Goal: Task Accomplishment & Management: Complete application form

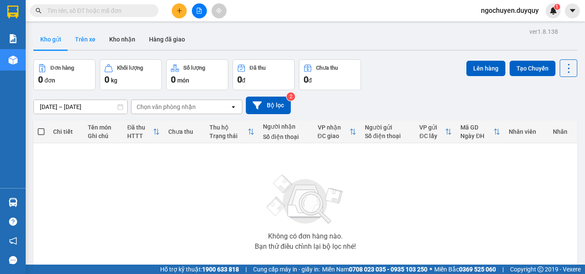
drag, startPoint x: 75, startPoint y: 37, endPoint x: 99, endPoint y: 34, distance: 24.1
click at [75, 37] on button "Trên xe" at bounding box center [85, 39] width 34 height 21
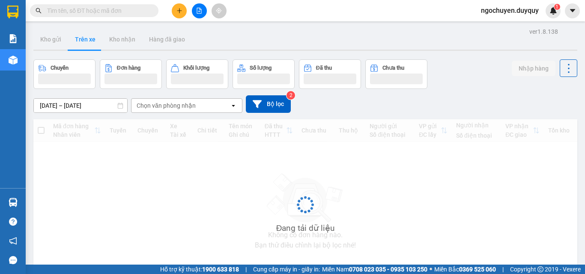
click at [178, 105] on div "Chọn văn phòng nhận" at bounding box center [166, 105] width 59 height 9
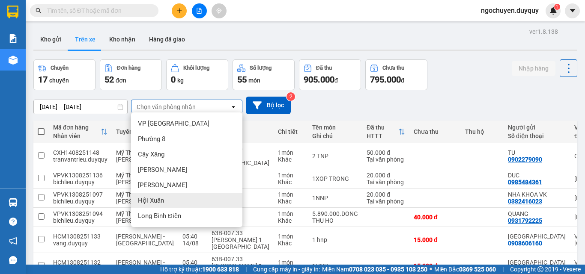
click at [177, 204] on div "Hội Xuân" at bounding box center [186, 200] width 111 height 15
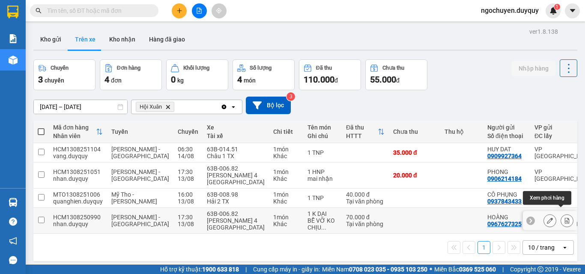
click at [565, 218] on icon at bounding box center [567, 221] width 5 height 6
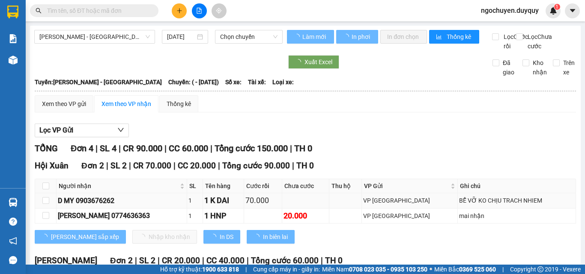
scroll to position [107, 0]
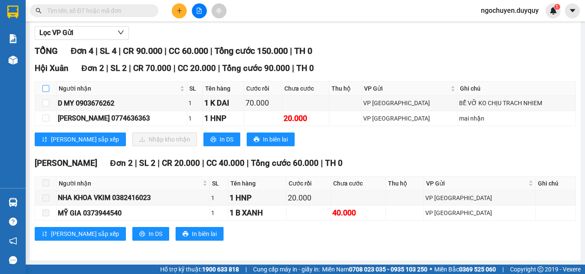
click at [45, 87] on input "checkbox" at bounding box center [45, 88] width 7 height 7
checkbox input "true"
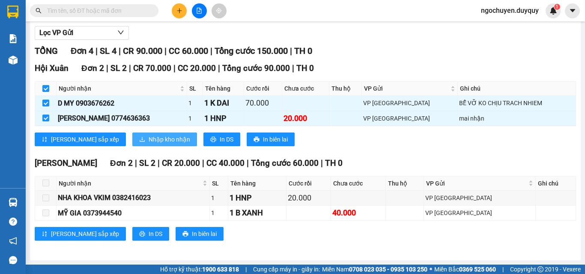
click at [140, 140] on icon "download" at bounding box center [142, 139] width 5 height 5
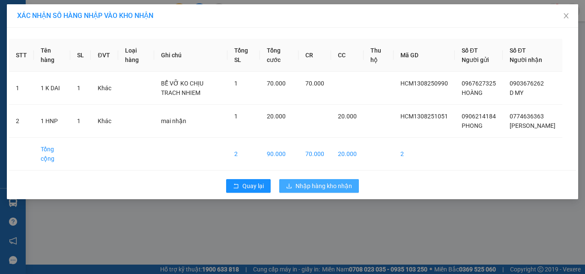
click at [292, 193] on button "Nhập hàng kho nhận" at bounding box center [319, 186] width 80 height 14
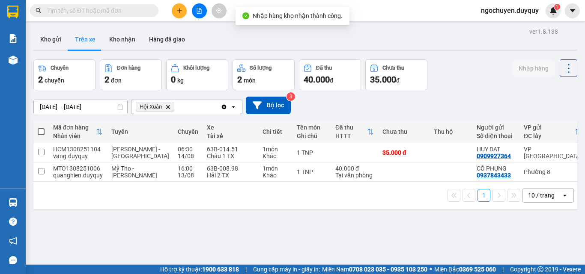
scroll to position [0, 132]
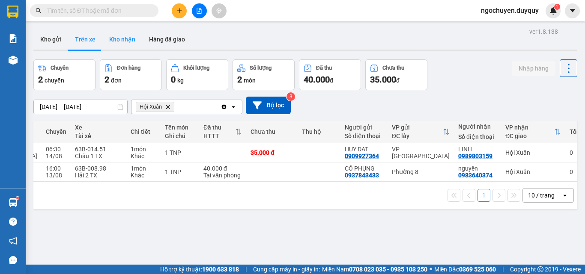
click at [131, 44] on button "Kho nhận" at bounding box center [122, 39] width 40 height 21
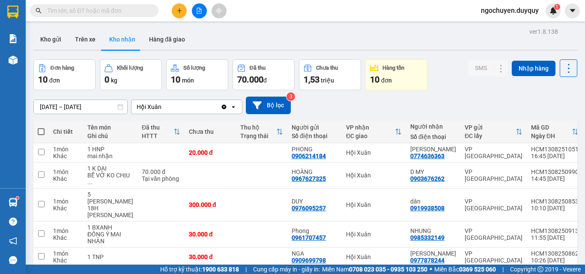
click at [106, 14] on input "text" at bounding box center [97, 10] width 101 height 9
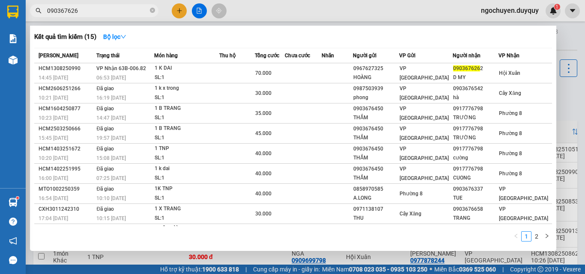
type input "0903676262"
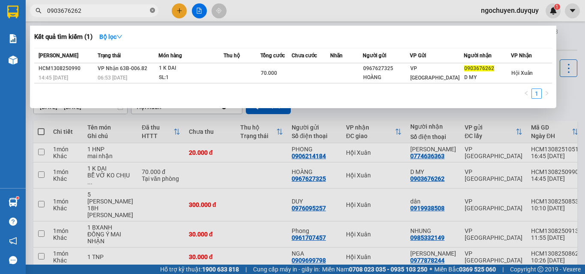
click at [152, 9] on icon "close-circle" at bounding box center [152, 10] width 5 height 5
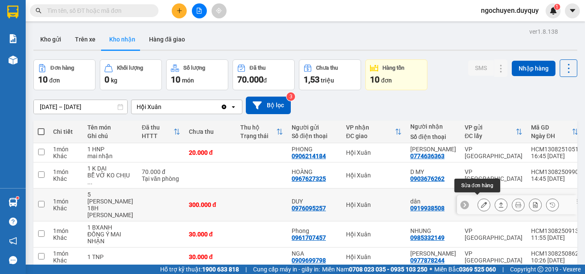
scroll to position [158, 0]
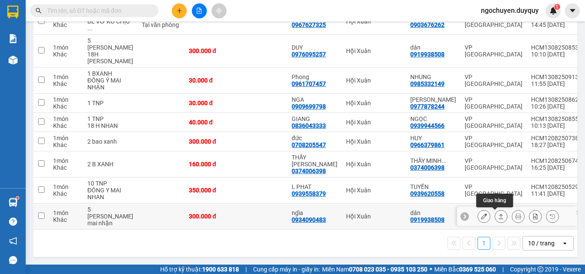
click at [499, 214] on icon at bounding box center [501, 216] width 5 height 5
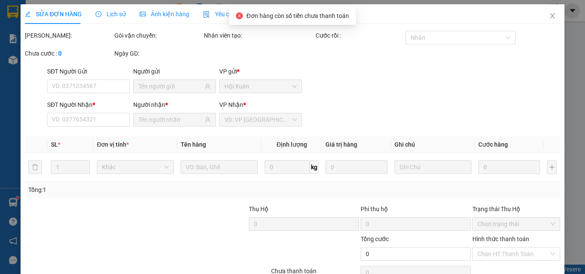
type input "0934090483"
type input "ngĩa"
type input "0919938508"
type input "dân"
type input "300.000"
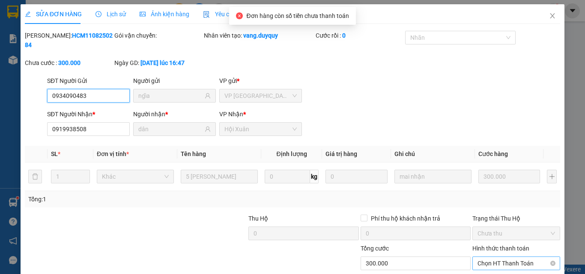
scroll to position [40, 0]
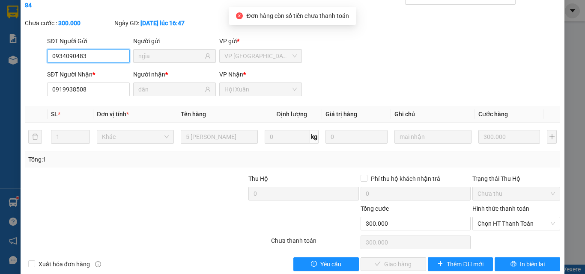
drag, startPoint x: 492, startPoint y: 209, endPoint x: 496, endPoint y: 222, distance: 13.8
click at [493, 217] on span "Chọn HT Thanh Toán" at bounding box center [515, 223] width 77 height 13
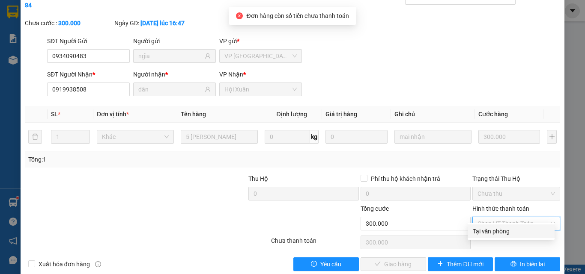
click at [499, 233] on div "Tại văn phòng" at bounding box center [511, 231] width 77 height 9
type input "0"
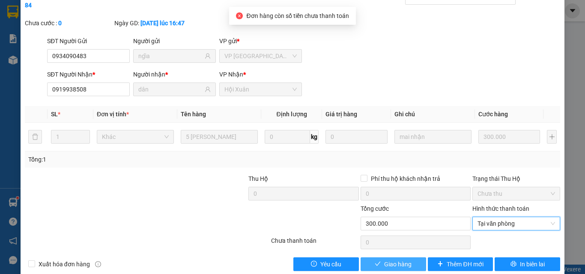
click at [394, 260] on span "Giao hàng" at bounding box center [397, 264] width 27 height 9
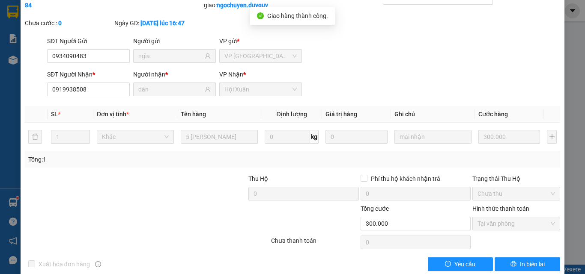
scroll to position [0, 0]
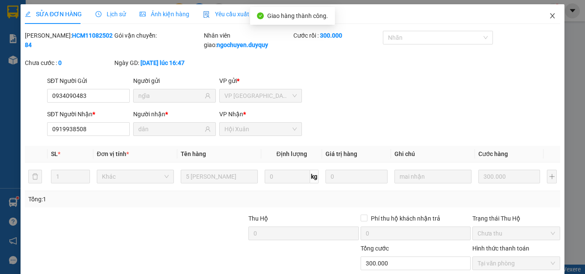
click at [552, 16] on span "Close" at bounding box center [552, 16] width 24 height 24
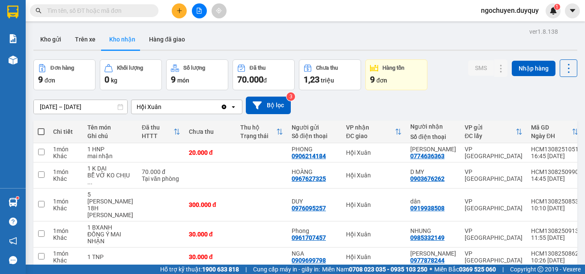
click at [100, 110] on div "ver 1.8.138 Kho gửi Trên xe [PERSON_NAME] Hàng đã [PERSON_NAME] hàng 9 đơn [PER…" at bounding box center [305, 207] width 550 height 363
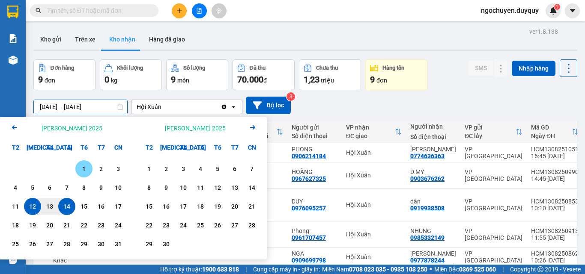
click at [89, 168] on div "1" at bounding box center [84, 169] width 12 height 10
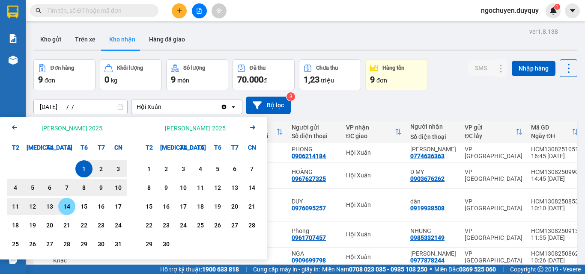
click at [68, 205] on div "14" at bounding box center [67, 207] width 12 height 10
type input "[DATE] – [DATE]"
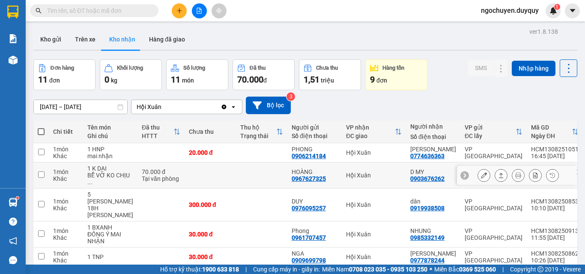
scroll to position [144, 0]
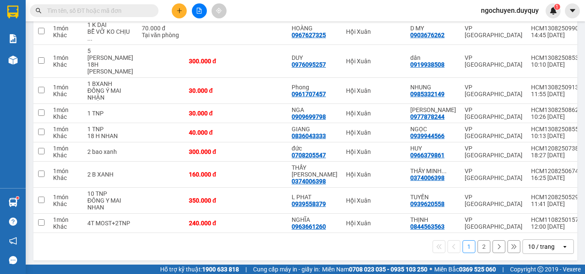
click at [477, 241] on button "2" at bounding box center [483, 247] width 13 height 13
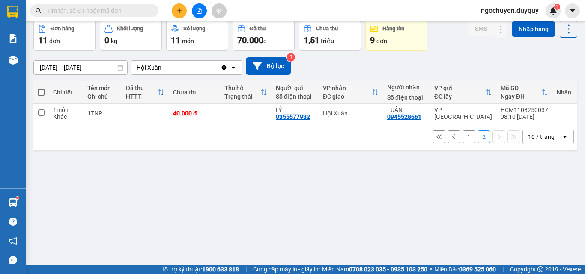
click at [465, 143] on button "1" at bounding box center [468, 137] width 13 height 13
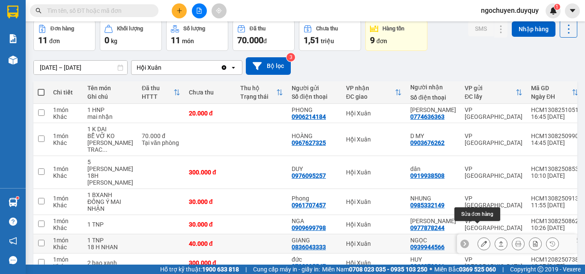
scroll to position [144, 0]
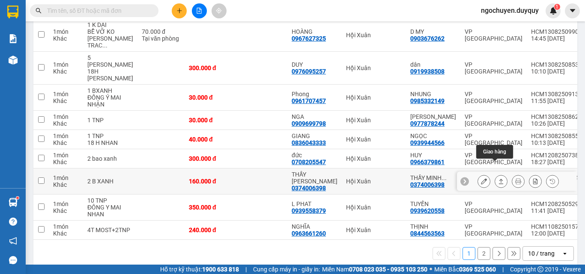
click at [498, 179] on icon at bounding box center [501, 182] width 6 height 6
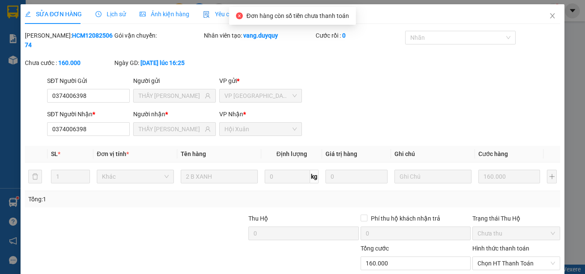
type input "0374006398"
type input "THẦY [PERSON_NAME]"
type input "0374006398"
type input "THẦY [PERSON_NAME]"
type input "160.000"
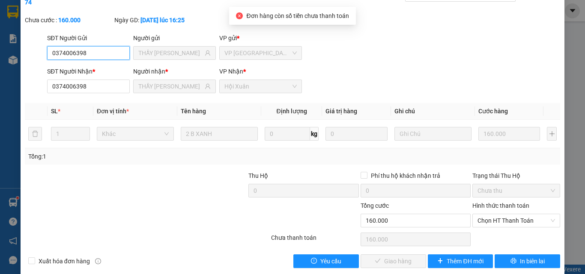
scroll to position [44, 0]
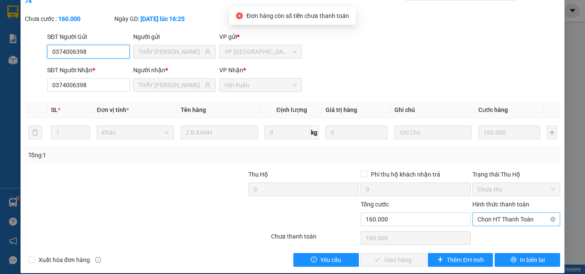
click at [488, 214] on span "Chọn HT Thanh Toán" at bounding box center [515, 219] width 77 height 13
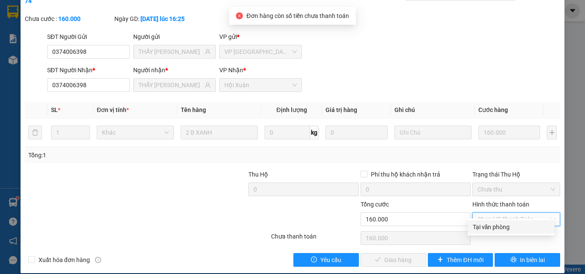
click at [488, 230] on div "Tại văn phòng" at bounding box center [511, 227] width 77 height 9
type input "0"
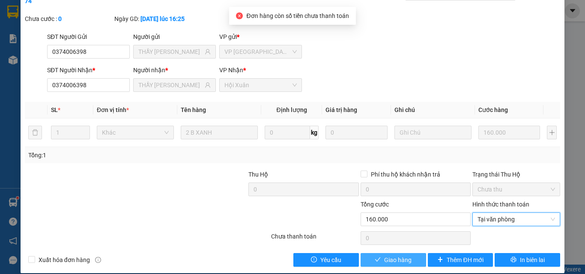
click at [384, 256] on span "Giao hàng" at bounding box center [397, 260] width 27 height 9
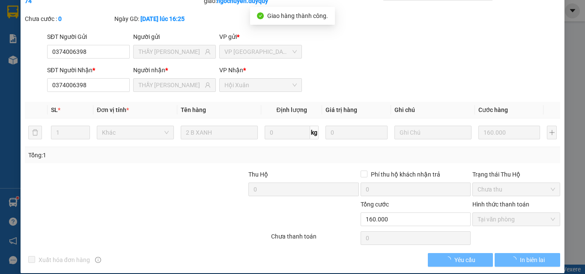
scroll to position [0, 0]
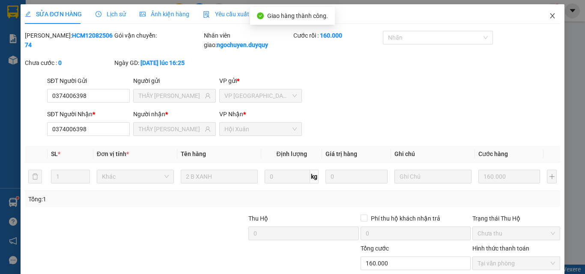
click at [548, 21] on span "Close" at bounding box center [552, 16] width 24 height 24
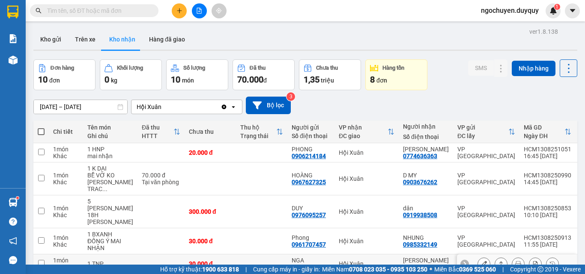
scroll to position [137, 0]
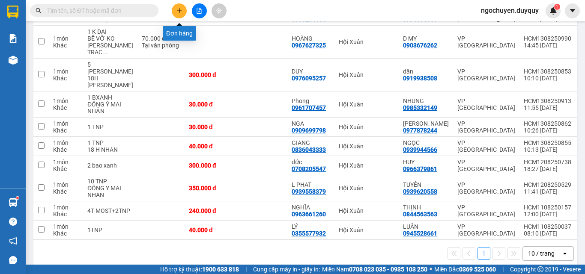
click at [183, 14] on button at bounding box center [179, 10] width 15 height 15
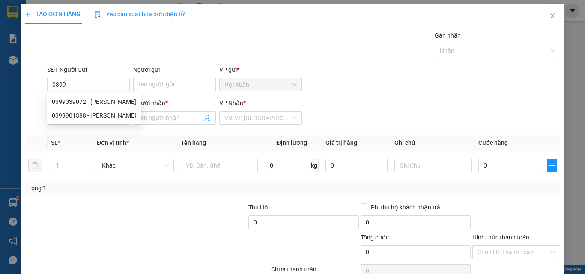
click at [182, 14] on span "Yêu cầu xuất hóa đơn điện tử" at bounding box center [139, 14] width 90 height 7
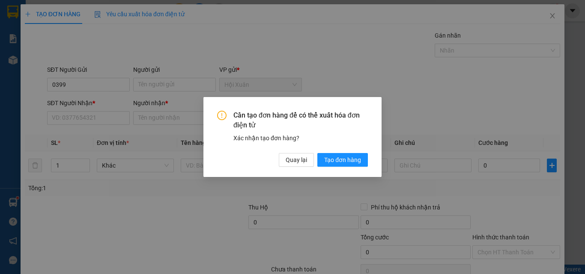
click at [182, 14] on div "Cần tạo đơn hàng để có thể xuất hóa đơn điện tử Xác nhận tạo đơn hàng? Quay lại…" at bounding box center [292, 137] width 585 height 274
click at [286, 161] on span "Quay lại" at bounding box center [296, 159] width 21 height 9
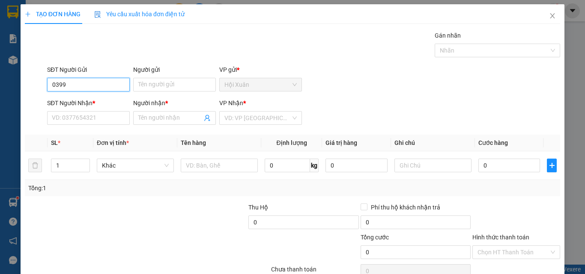
click at [96, 86] on input "0399" at bounding box center [88, 85] width 83 height 14
type input "0399506302"
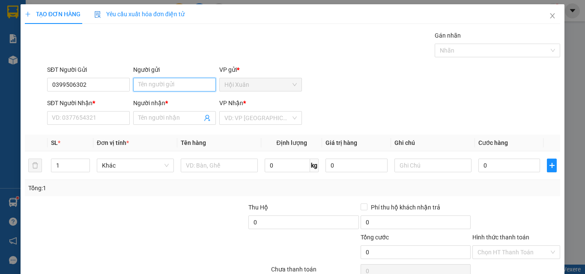
click at [163, 88] on input "Người gửi" at bounding box center [174, 85] width 83 height 14
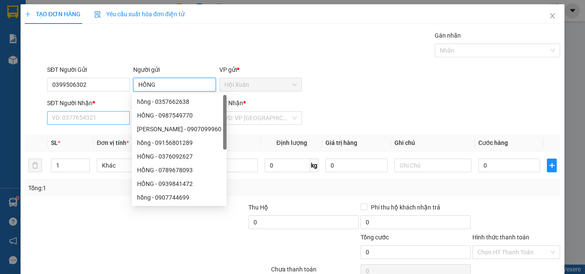
type input "HỒNG"
click at [92, 119] on input "SĐT Người Nhận *" at bounding box center [88, 118] width 83 height 14
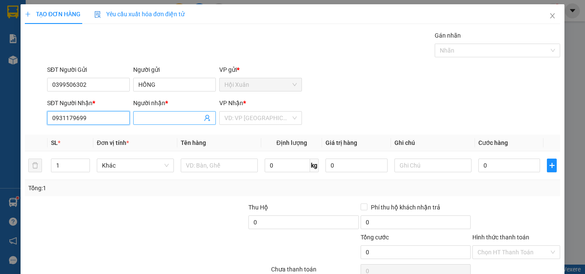
type input "0931179699"
click at [150, 121] on input "Người nhận *" at bounding box center [170, 117] width 64 height 9
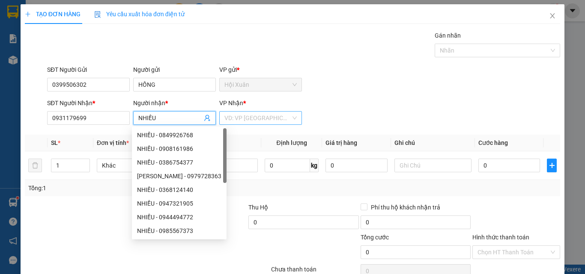
type input "NHIỀU"
click at [253, 119] on input "search" at bounding box center [257, 118] width 66 height 13
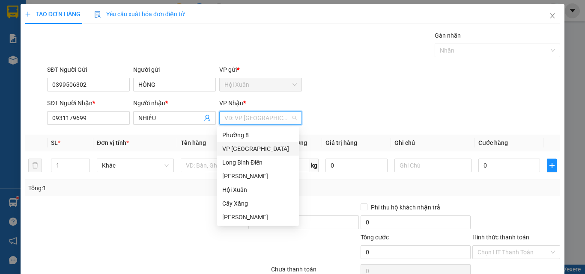
click at [249, 152] on div "VP [GEOGRAPHIC_DATA]" at bounding box center [257, 148] width 71 height 9
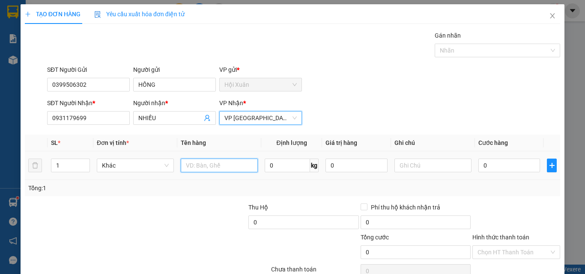
click at [228, 166] on input "text" at bounding box center [219, 166] width 77 height 14
type input "TMOST"
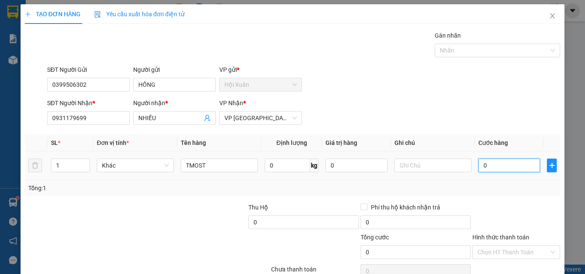
click at [480, 163] on input "0" at bounding box center [509, 166] width 62 height 14
type input "4"
type input "40"
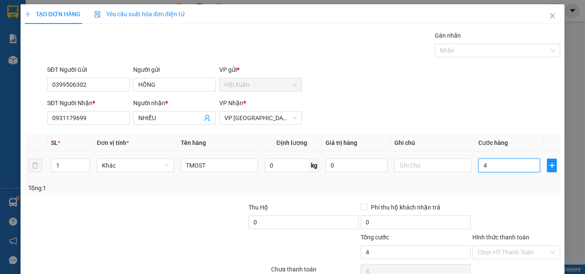
type input "40"
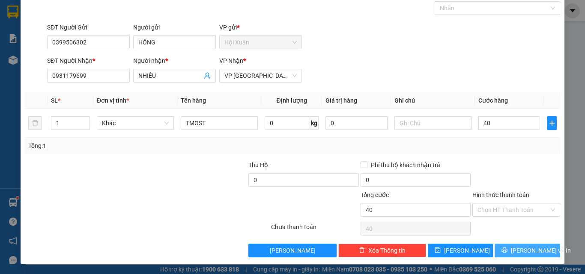
type input "40.000"
click at [515, 252] on span "[PERSON_NAME] và In" at bounding box center [541, 250] width 60 height 9
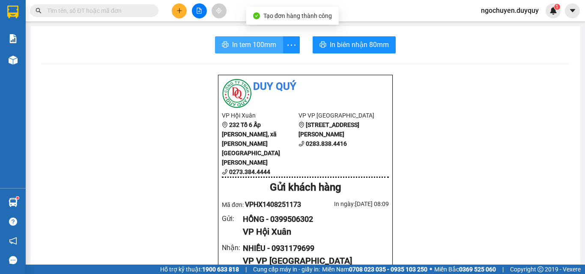
click at [232, 45] on span "In tem 100mm" at bounding box center [254, 44] width 44 height 11
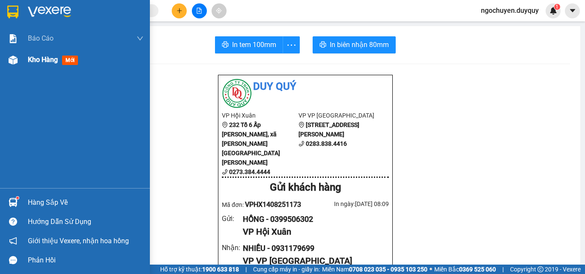
click at [45, 65] on div "Kho hàng mới" at bounding box center [86, 59] width 116 height 21
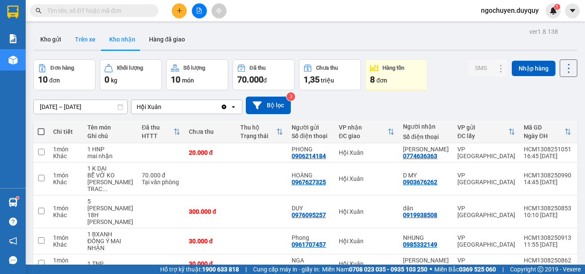
click at [88, 42] on button "Trên xe" at bounding box center [85, 39] width 34 height 21
type input "[DATE] – [DATE]"
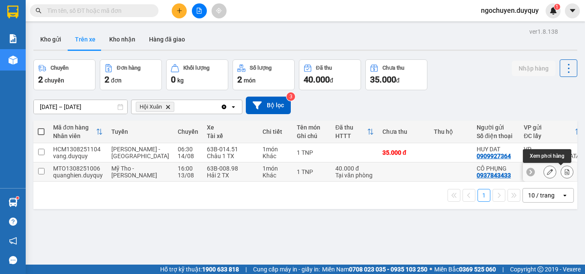
click at [565, 173] on icon at bounding box center [567, 172] width 5 height 6
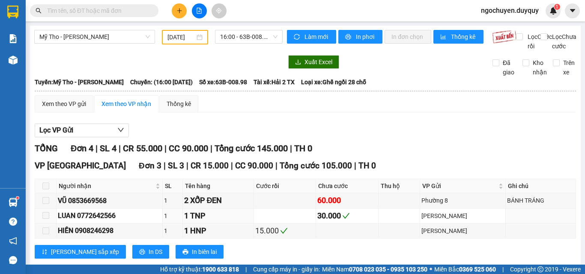
scroll to position [107, 0]
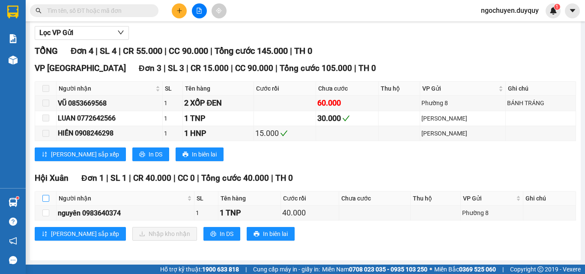
click at [46, 199] on input "checkbox" at bounding box center [45, 198] width 7 height 7
checkbox input "true"
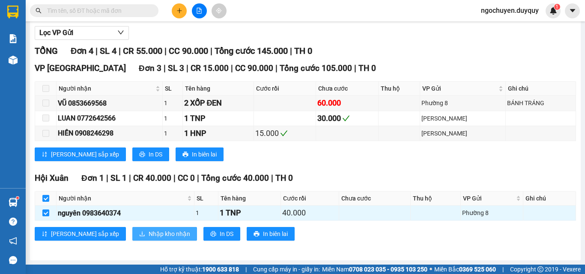
click at [149, 234] on span "Nhập kho nhận" at bounding box center [170, 233] width 42 height 9
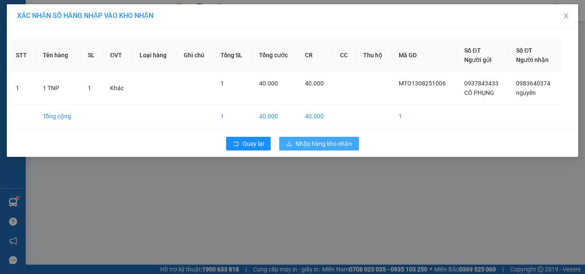
click at [343, 142] on span "Nhập hàng kho nhận" at bounding box center [323, 143] width 57 height 9
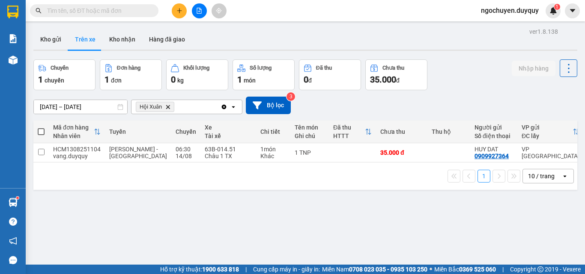
scroll to position [0, 128]
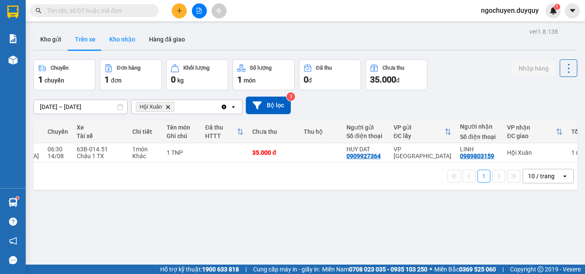
click at [121, 40] on button "Kho nhận" at bounding box center [122, 39] width 40 height 21
type input "[DATE] – [DATE]"
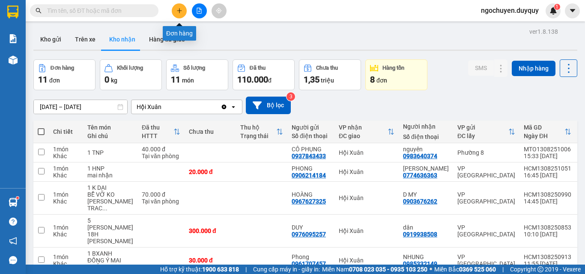
click at [177, 8] on icon "plus" at bounding box center [179, 11] width 6 height 6
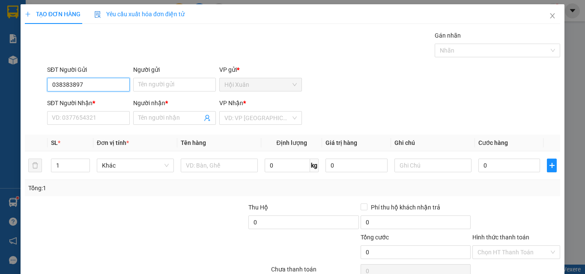
type input "0383838974"
click at [99, 103] on div "0383838974 - [PERSON_NAME]" at bounding box center [94, 101] width 84 height 9
type input "BÌNH"
type input "0973945345"
type input "HUÂN"
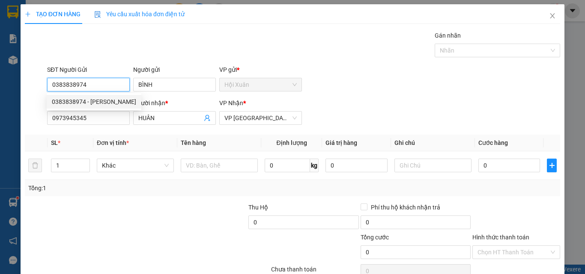
type input "35.000"
type input "0383838974"
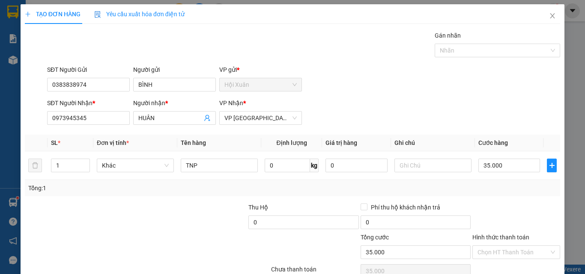
click at [107, 125] on div "SĐT Người [PERSON_NAME] * 0973945345" at bounding box center [88, 113] width 83 height 30
click at [117, 117] on input "0973945345" at bounding box center [88, 118] width 83 height 14
type input "0907686769"
click at [177, 120] on input "HUÂN" at bounding box center [170, 117] width 64 height 9
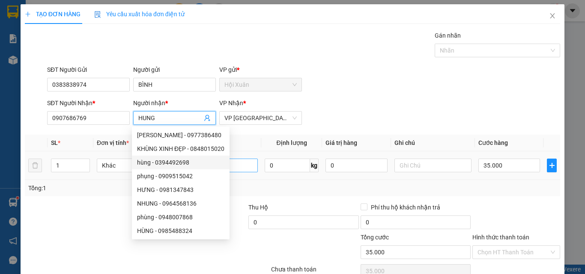
type input "HUNG"
click at [235, 163] on input "TNP" at bounding box center [219, 166] width 77 height 14
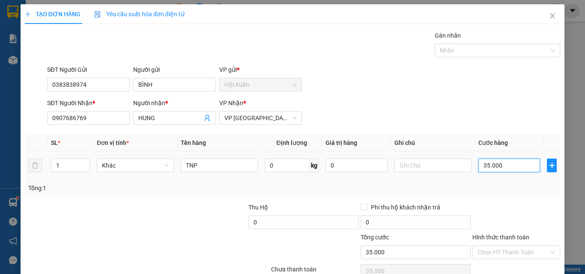
click at [493, 164] on input "35.000" at bounding box center [509, 166] width 62 height 14
type input "0"
type input "4"
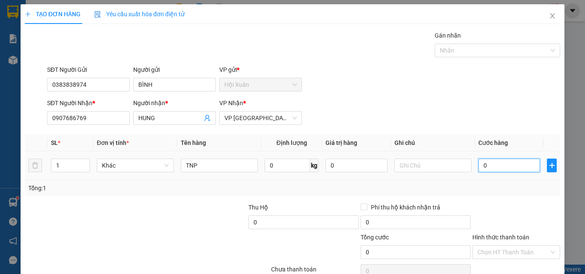
type input "4"
type input "04"
type input "40"
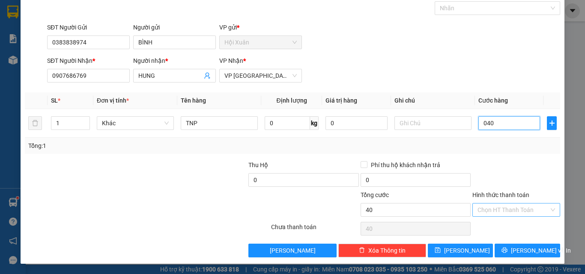
type input "040"
type input "40.000"
click at [520, 204] on input "Hình thức thanh toán" at bounding box center [512, 210] width 71 height 13
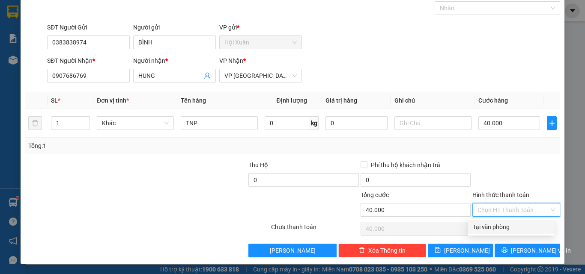
click at [519, 218] on div "Hình thức thanh toán Chọn HT Thanh Toán" at bounding box center [516, 205] width 88 height 30
click at [516, 213] on input "Hình thức thanh toán" at bounding box center [512, 210] width 71 height 13
click at [510, 220] on div "Tại văn phòng" at bounding box center [510, 227] width 87 height 14
type input "0"
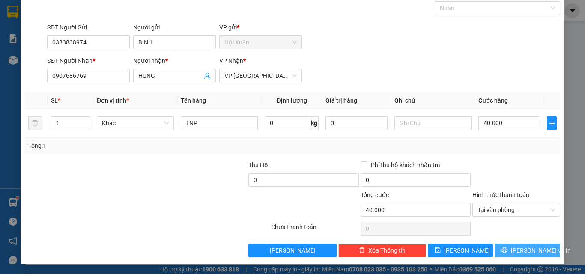
click at [507, 252] on icon "printer" at bounding box center [505, 251] width 6 height 6
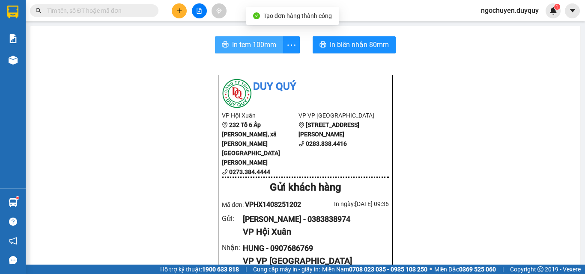
click at [235, 44] on span "In tem 100mm" at bounding box center [254, 44] width 44 height 11
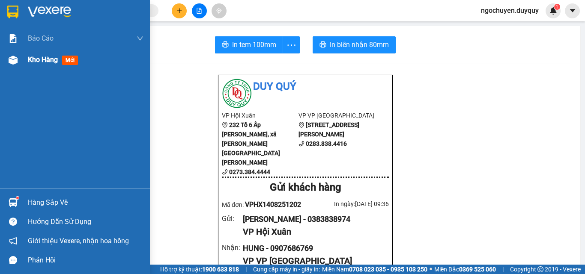
click at [24, 63] on div "Kho hàng mới" at bounding box center [75, 59] width 150 height 21
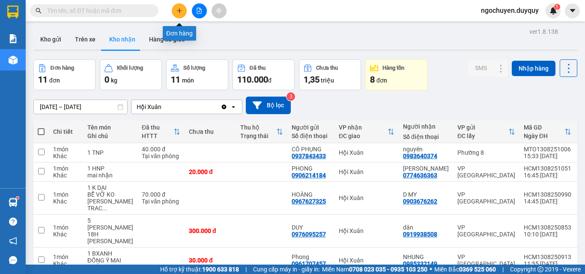
click at [174, 14] on button at bounding box center [179, 10] width 15 height 15
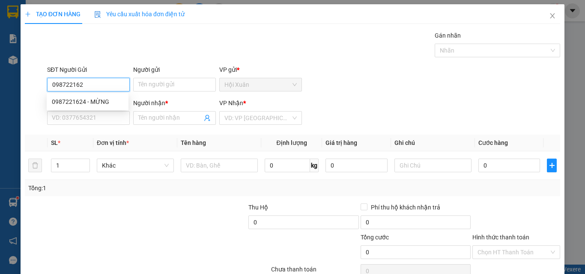
type input "0987221624"
click at [100, 99] on div "0987221624 - MỪNG" at bounding box center [87, 101] width 71 height 9
type input "MỪNG"
type input "0328466389"
type input "NIỀM"
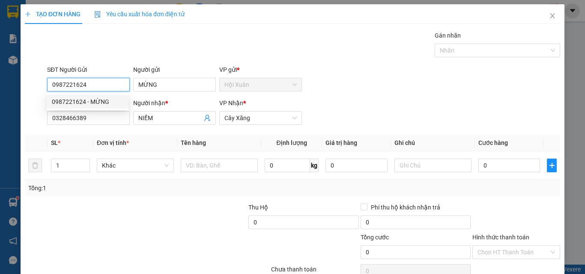
type input "35.000"
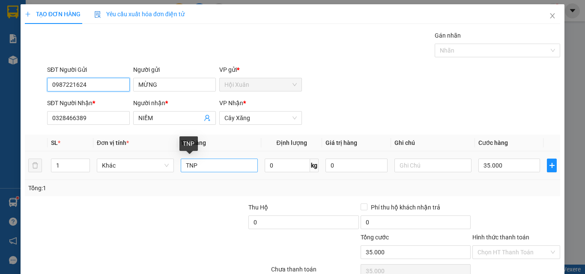
type input "0987221624"
click at [207, 166] on input "TNP" at bounding box center [219, 166] width 77 height 14
type input "T"
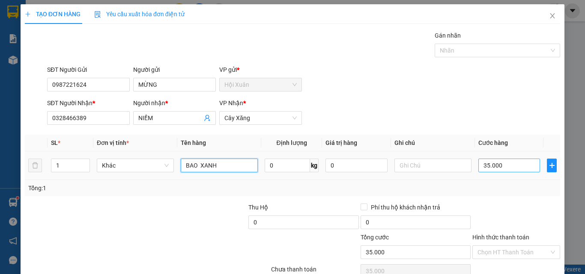
type input "BAO XANH"
click at [498, 165] on input "35.000" at bounding box center [509, 166] width 62 height 14
type input "0"
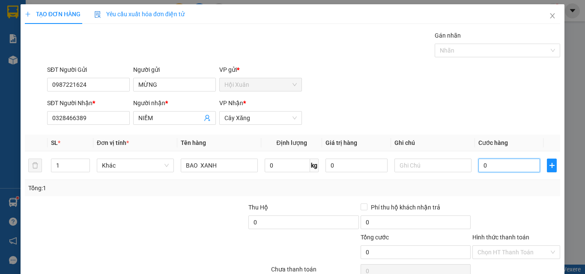
type input "7"
type input "07"
type input "70"
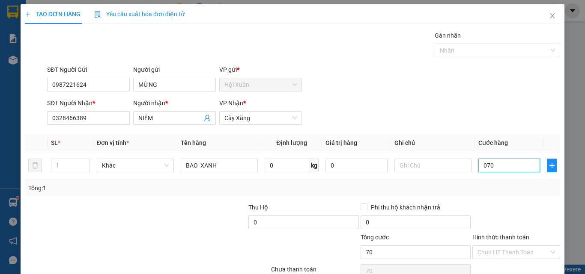
scroll to position [42, 0]
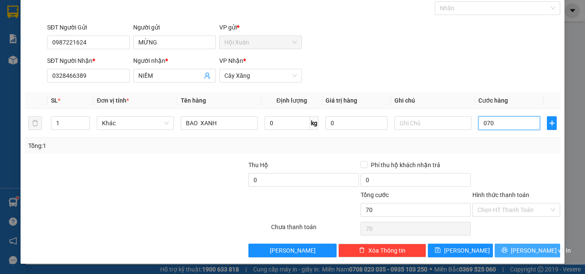
type input "070"
type input "70.000"
click at [528, 252] on span "[PERSON_NAME] và In" at bounding box center [541, 250] width 60 height 9
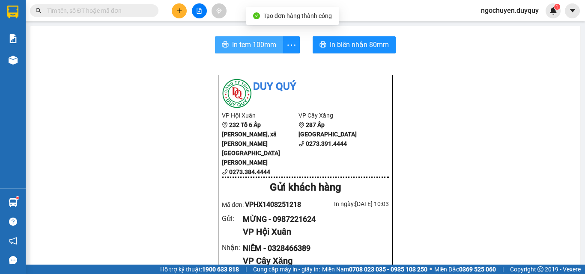
click at [247, 45] on span "In tem 100mm" at bounding box center [254, 44] width 44 height 11
click at [255, 42] on span "In tem 100mm" at bounding box center [254, 44] width 44 height 11
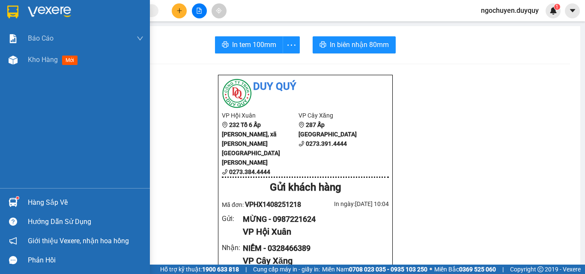
click at [9, 71] on div "Báo cáo 1. Báo cáo dòng tiền (nhân viên) 2. Doanh số tạo đơn theo VP gửi (nhân …" at bounding box center [75, 108] width 150 height 161
click at [33, 60] on span "Kho hàng" at bounding box center [43, 60] width 30 height 8
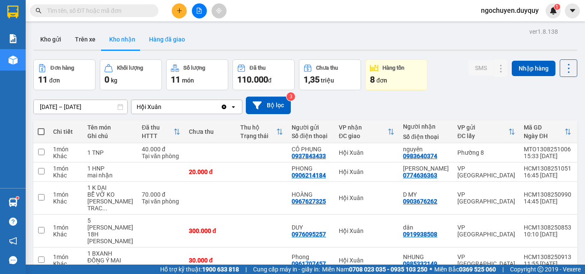
click at [77, 43] on button "Trên xe" at bounding box center [85, 39] width 34 height 21
type input "[DATE] – [DATE]"
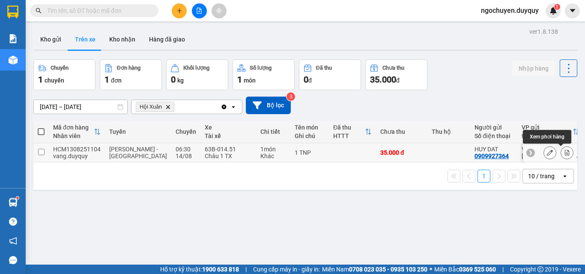
click at [574, 153] on main "ver 1.8.138 Kho gửi Trên xe [PERSON_NAME] Hàng đã giao Chuyến 1 chuyến Đơn hàng…" at bounding box center [292, 132] width 585 height 265
click at [565, 153] on icon at bounding box center [567, 153] width 5 height 6
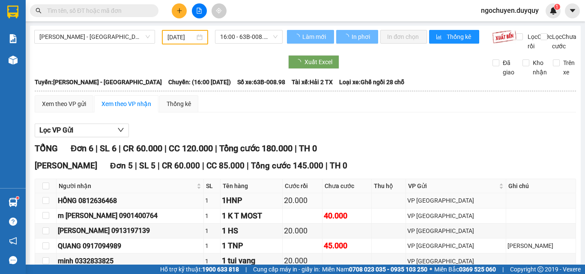
type input "[DATE]"
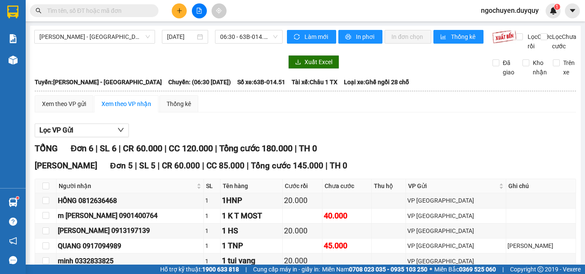
checkbox input "true"
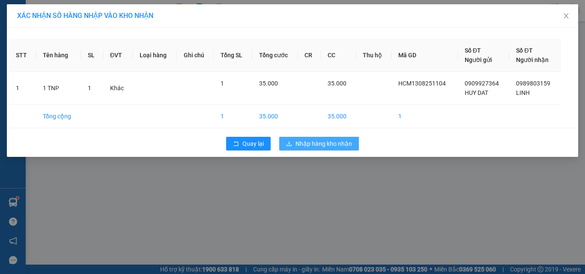
click at [321, 150] on button "Nhập hàng kho nhận" at bounding box center [319, 144] width 80 height 14
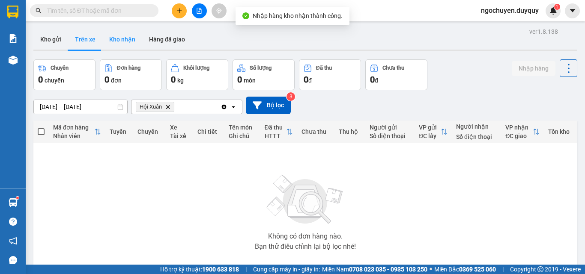
click at [121, 45] on button "Kho nhận" at bounding box center [122, 39] width 40 height 21
type input "[DATE] – [DATE]"
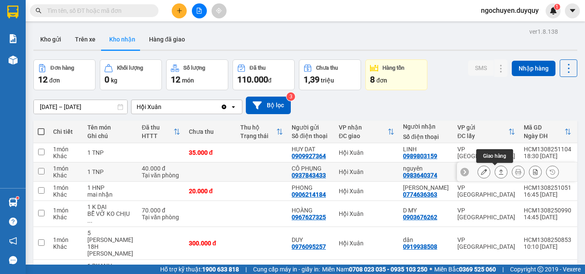
drag, startPoint x: 493, startPoint y: 170, endPoint x: 494, endPoint y: 177, distance: 6.9
click at [495, 177] on button at bounding box center [501, 172] width 12 height 15
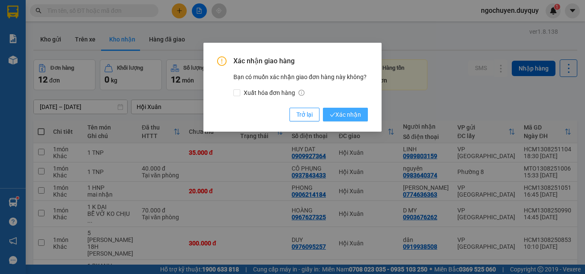
click at [350, 111] on span "Xác nhận" at bounding box center [345, 114] width 31 height 9
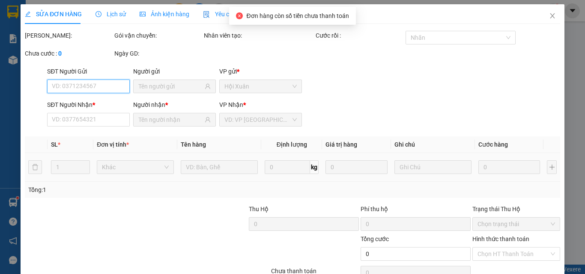
type input "0909699798"
type input "NGA"
type input "0977878244"
type input "[PERSON_NAME]"
type input "30.000"
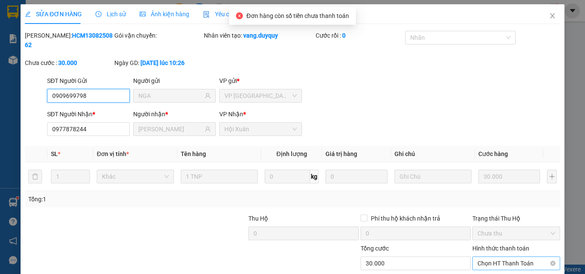
click at [507, 257] on span "Chọn HT Thanh Toán" at bounding box center [515, 263] width 77 height 13
click at [508, 267] on div "Tại văn phòng" at bounding box center [511, 271] width 77 height 9
type input "0"
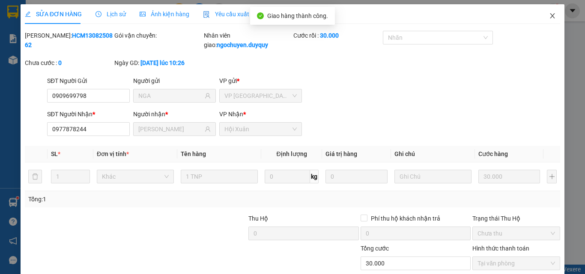
click at [549, 18] on icon "close" at bounding box center [552, 15] width 7 height 7
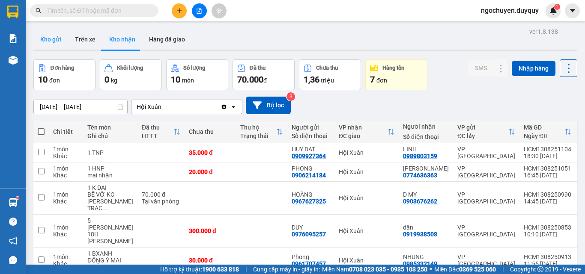
click at [39, 49] on button "Kho gửi" at bounding box center [50, 39] width 35 height 21
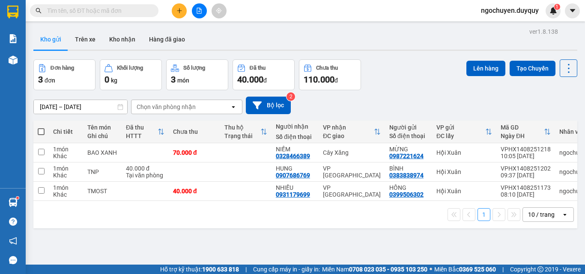
click at [45, 132] on th at bounding box center [40, 132] width 15 height 23
click at [39, 132] on span at bounding box center [41, 131] width 7 height 7
click at [41, 128] on input "checkbox" at bounding box center [41, 128] width 0 height 0
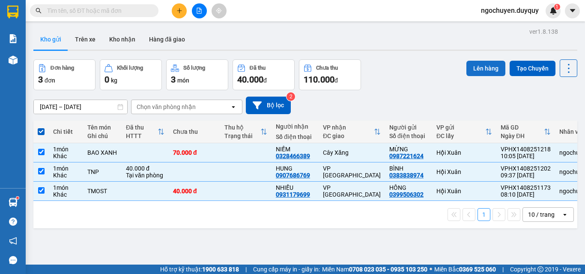
click at [477, 72] on button "Lên hàng" at bounding box center [485, 68] width 39 height 15
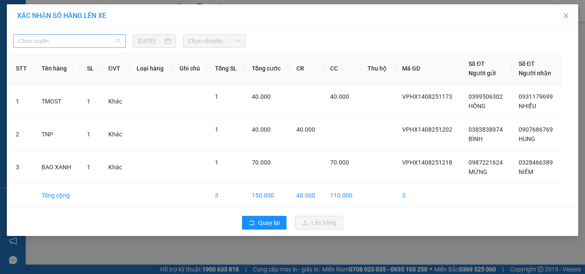
click at [77, 39] on span "Chọn tuyến" at bounding box center [69, 41] width 102 height 13
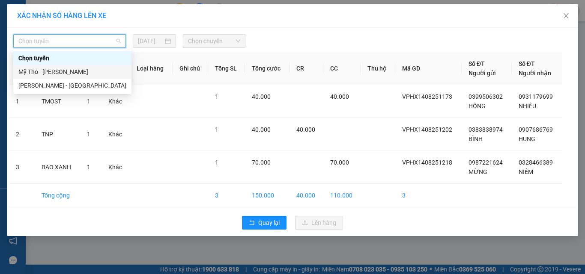
click at [82, 76] on div "Mỹ Tho - [PERSON_NAME]" at bounding box center [72, 71] width 108 height 9
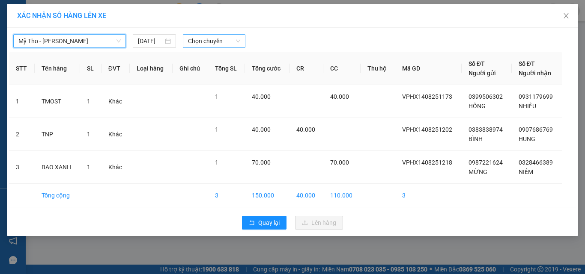
click at [230, 39] on span "Chọn chuyến" at bounding box center [214, 41] width 53 height 13
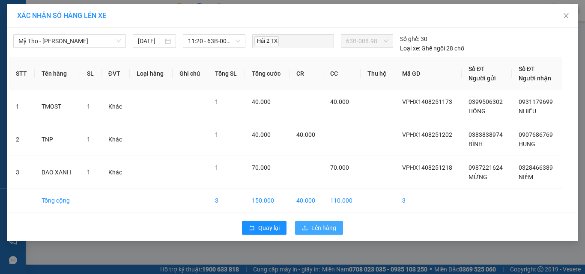
click at [331, 228] on span "Lên hàng" at bounding box center [323, 227] width 25 height 9
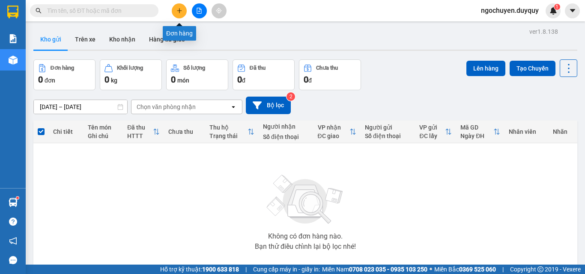
click at [177, 13] on icon "plus" at bounding box center [179, 11] width 6 height 6
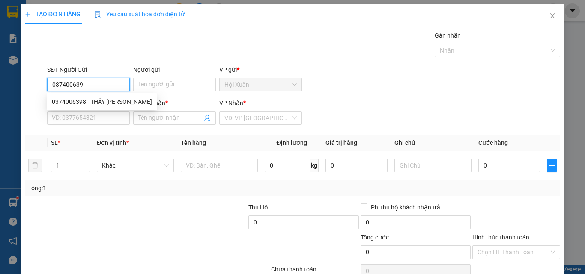
type input "0374006398"
click at [68, 102] on div "0374006398 - THẦY [PERSON_NAME]" at bounding box center [102, 101] width 100 height 9
type input "THẦY [PERSON_NAME]"
type input "0908655126"
type input "[PERSON_NAME]"
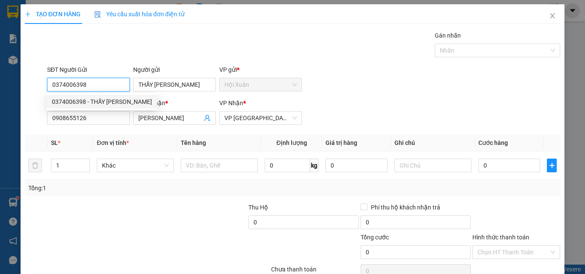
type input "40.000"
type input "0374006398"
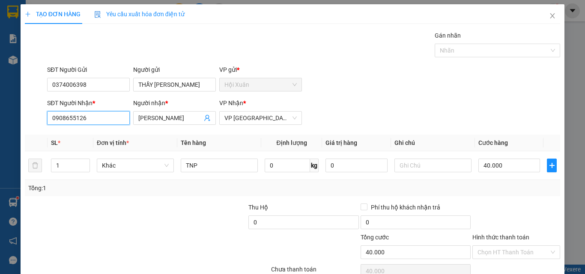
click at [88, 121] on input "0908655126" at bounding box center [88, 118] width 83 height 14
type input "0"
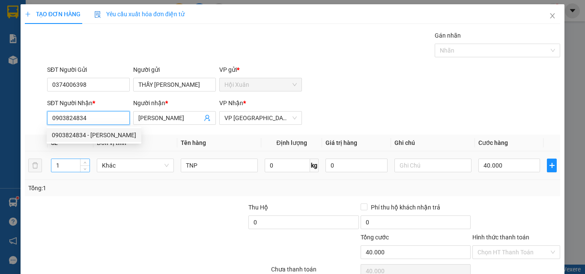
type input "0903824834"
click at [67, 165] on input "1" at bounding box center [70, 165] width 38 height 13
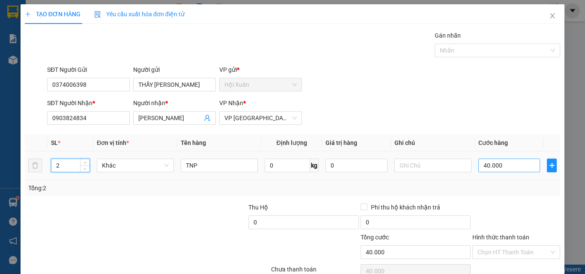
type input "2"
click at [500, 164] on input "40.000" at bounding box center [509, 166] width 62 height 14
type input "0"
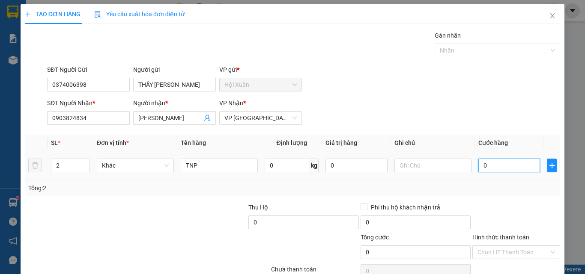
type input "3"
type input "03"
type input "30"
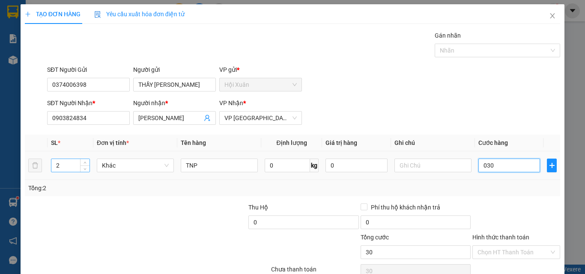
type input "030"
type input "30.000"
click at [62, 159] on input "2" at bounding box center [70, 165] width 38 height 13
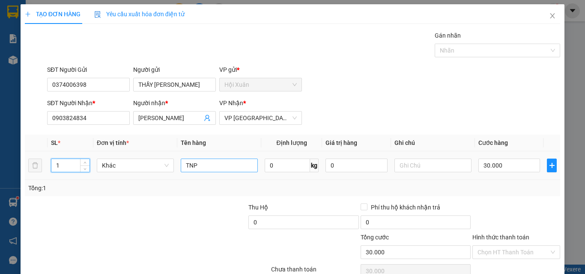
type input "1"
click at [181, 159] on input "TNP" at bounding box center [219, 166] width 77 height 14
type input "KTNP"
click at [503, 159] on input "30.000" at bounding box center [509, 166] width 62 height 14
type input "0"
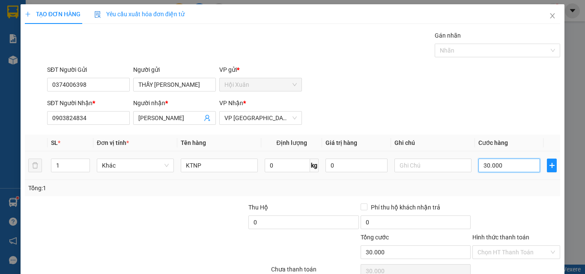
type input "0"
type input "4"
type input "04"
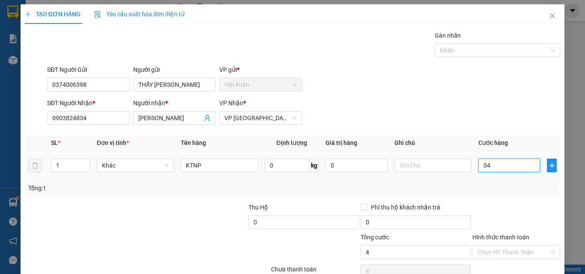
type input "40"
type input "040"
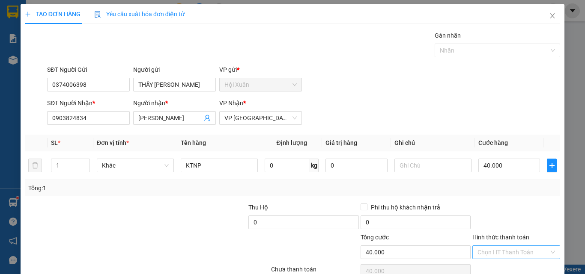
click at [515, 246] on input "Hình thức thanh toán" at bounding box center [512, 252] width 71 height 13
click at [515, 265] on div "Tại văn phòng" at bounding box center [511, 269] width 77 height 9
